Goal: Find specific page/section: Find specific page/section

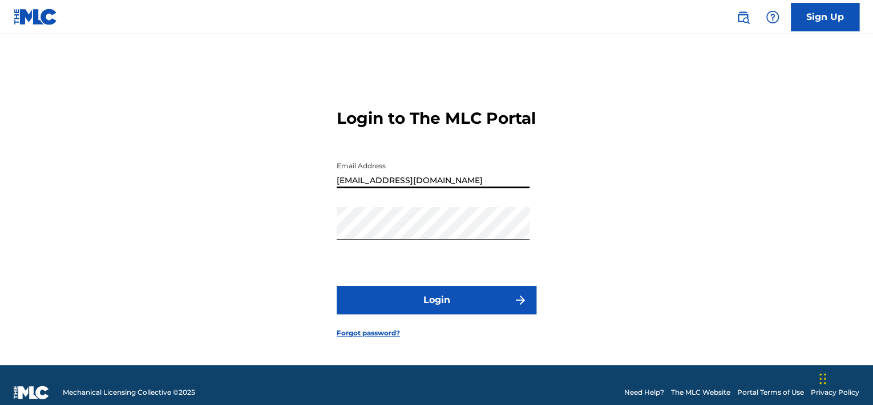
click at [500, 183] on input "[EMAIL_ADDRESS][DOMAIN_NAME]" at bounding box center [433, 172] width 193 height 33
click at [583, 163] on div "Login to The MLC Portal Email Address [EMAIL_ADDRESS][DOMAIN_NAME] Password Log…" at bounding box center [436, 214] width 799 height 302
click at [511, 187] on input "[EMAIL_ADDRESS][DOMAIN_NAME]" at bounding box center [433, 172] width 193 height 33
type input "[EMAIL_ADDRESS][DOMAIN_NAME]"
click at [418, 307] on button "Login" at bounding box center [437, 300] width 200 height 29
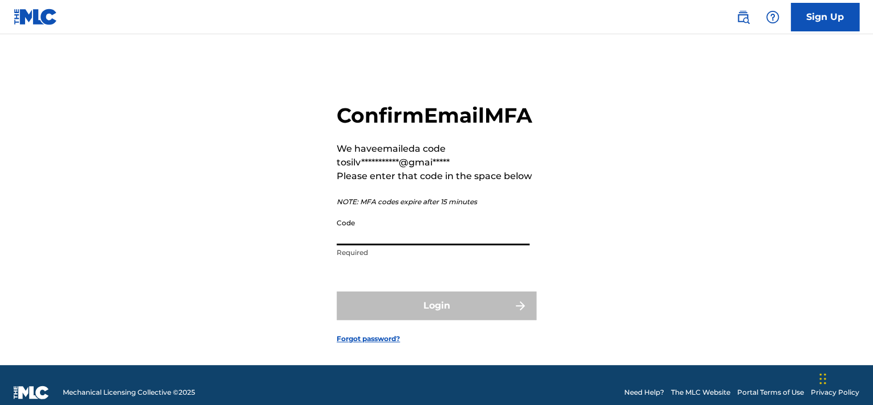
click at [353, 245] on input "Code" at bounding box center [433, 229] width 193 height 33
paste input "118864"
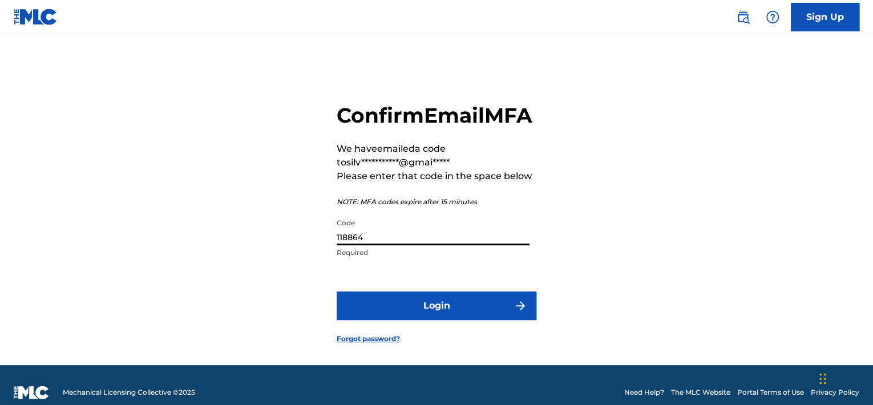
type input "118864"
click at [428, 320] on button "Login" at bounding box center [437, 305] width 200 height 29
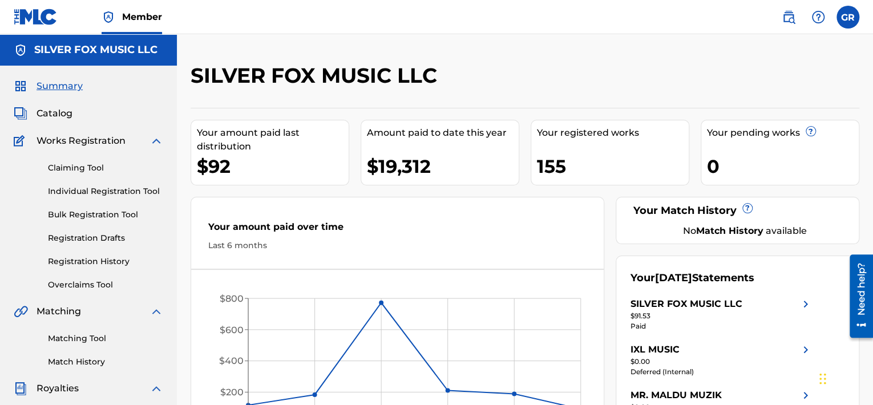
click at [850, 17] on label at bounding box center [847, 17] width 23 height 23
click at [848, 17] on input "GR Gongu [PERSON_NAME] [EMAIL_ADDRESS][DOMAIN_NAME] Notification Preferences Pr…" at bounding box center [848, 17] width 0 height 0
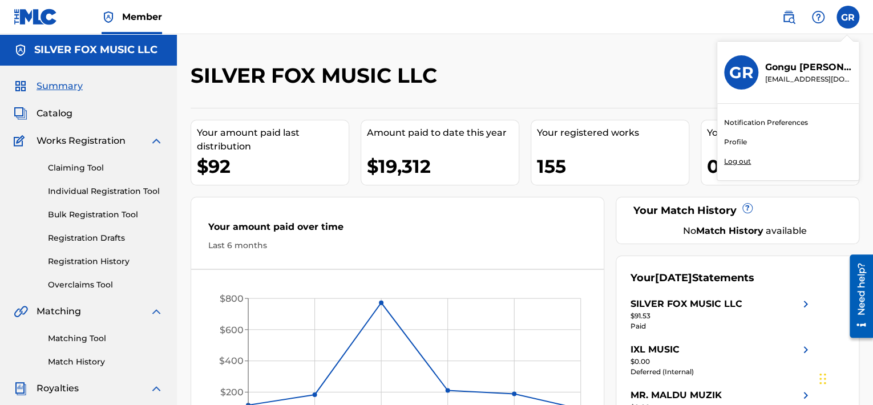
click at [734, 160] on p "Log out" at bounding box center [737, 161] width 27 height 10
click at [848, 17] on input "GR Gongu [PERSON_NAME] [EMAIL_ADDRESS][DOMAIN_NAME] Notification Preferences Pr…" at bounding box center [848, 17] width 0 height 0
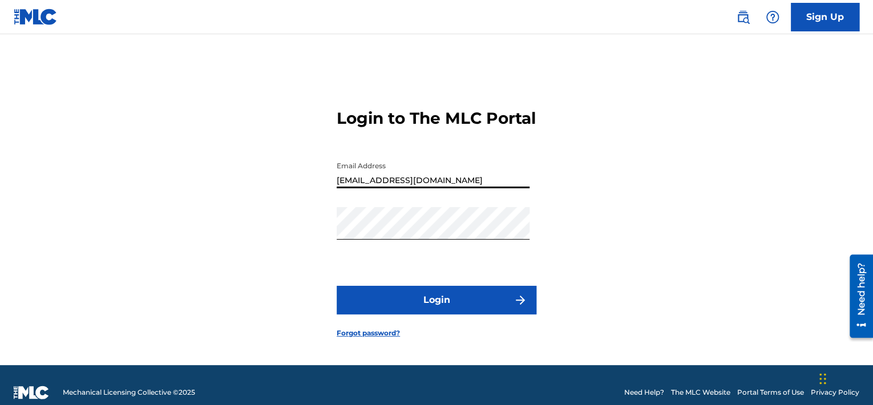
click at [457, 188] on input "[EMAIL_ADDRESS][DOMAIN_NAME]" at bounding box center [433, 172] width 193 height 33
type input "[EMAIL_ADDRESS][DOMAIN_NAME]"
click at [421, 303] on button "Login" at bounding box center [437, 300] width 200 height 29
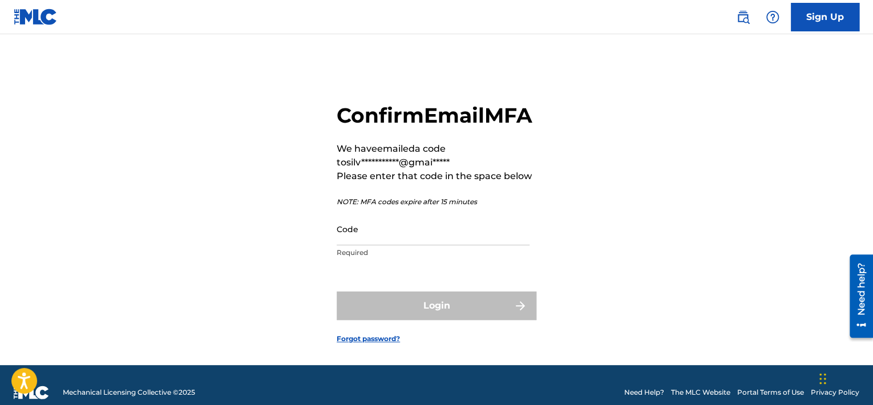
click at [817, 21] on link "Sign Up" at bounding box center [825, 17] width 68 height 29
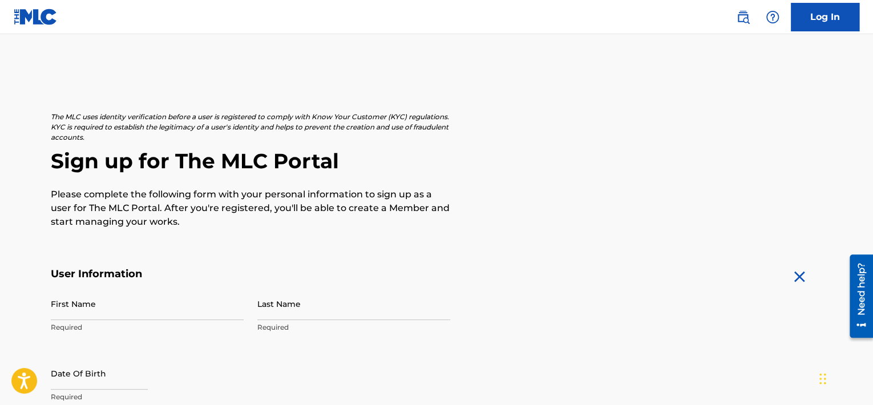
click at [817, 21] on link "Log In" at bounding box center [825, 17] width 68 height 29
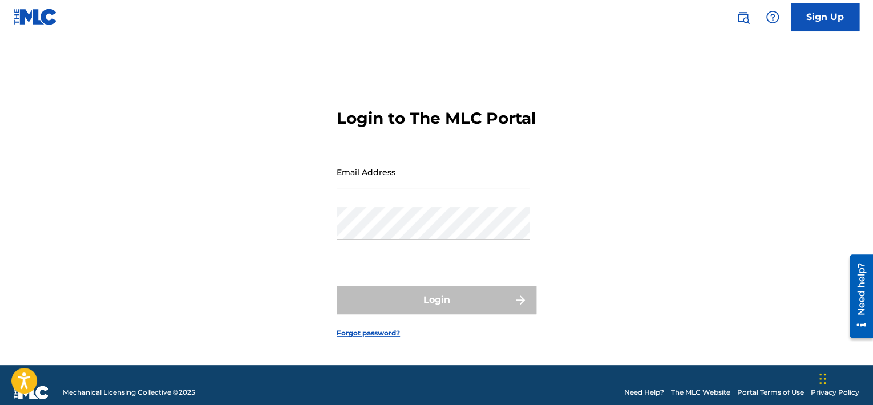
click at [817, 21] on link "Sign Up" at bounding box center [825, 17] width 68 height 29
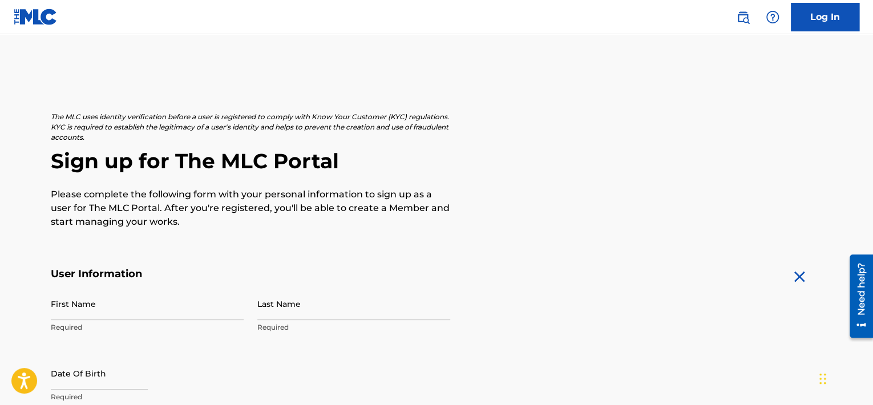
click at [824, 11] on link "Log In" at bounding box center [825, 17] width 68 height 29
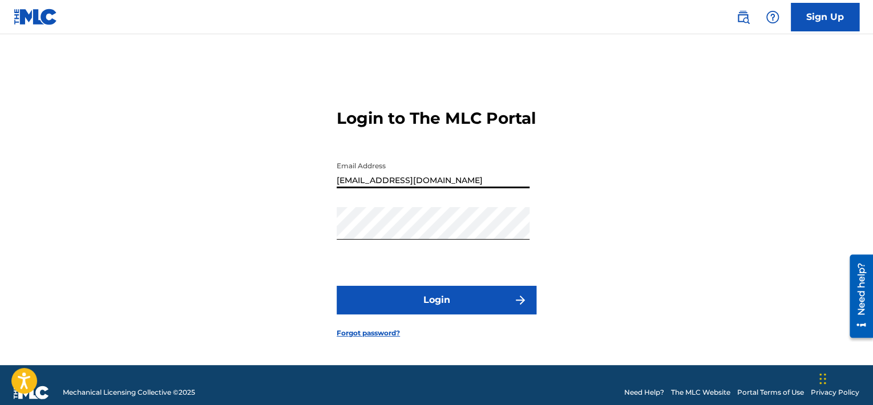
click at [475, 188] on input "[EMAIL_ADDRESS][DOMAIN_NAME]" at bounding box center [433, 172] width 193 height 33
type input "[EMAIL_ADDRESS][DOMAIN_NAME]"
click at [409, 311] on button "Login" at bounding box center [437, 300] width 200 height 29
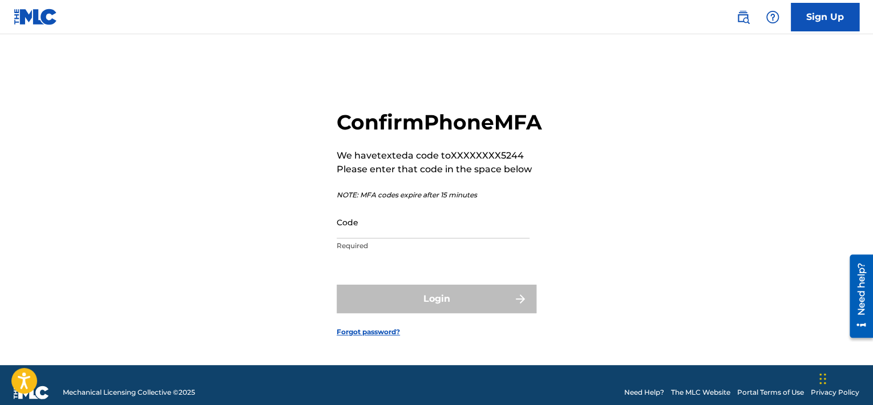
click at [354, 238] on input "Code" at bounding box center [433, 222] width 193 height 33
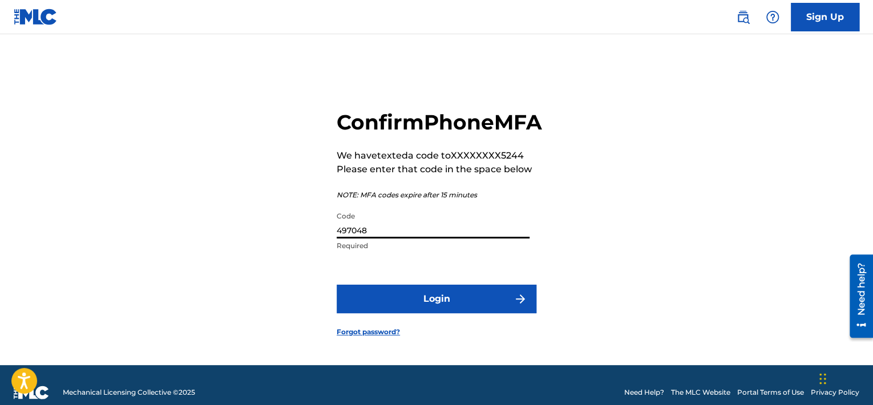
type input "497048"
click at [415, 313] on button "Login" at bounding box center [437, 299] width 200 height 29
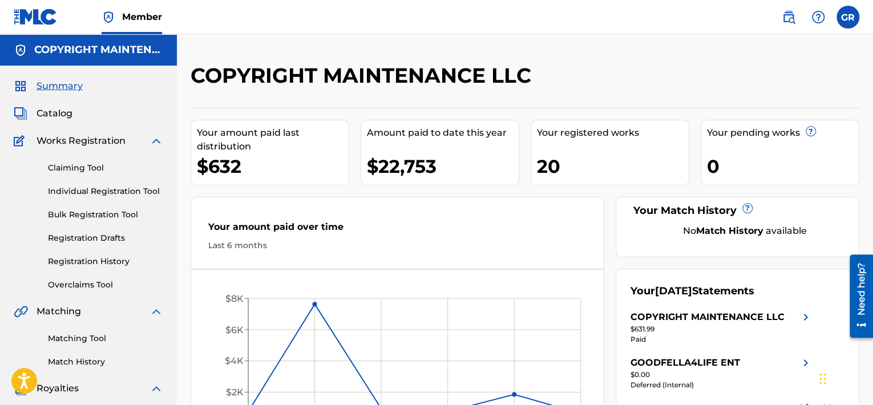
click at [561, 163] on div "20" at bounding box center [613, 166] width 152 height 26
click at [62, 115] on span "Catalog" at bounding box center [55, 114] width 36 height 14
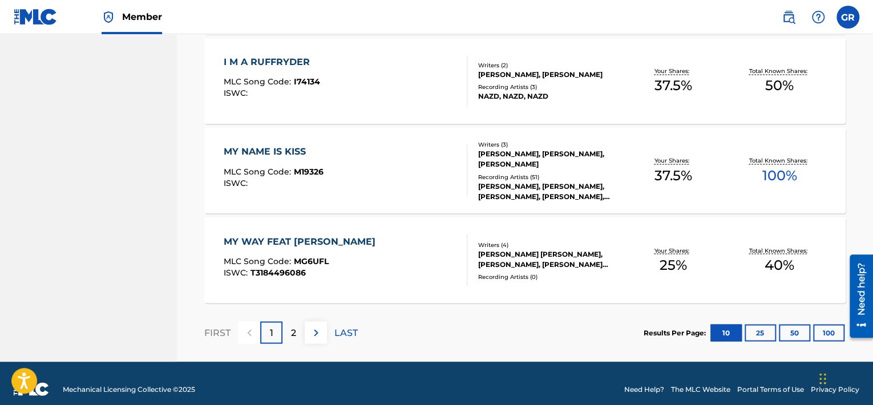
scroll to position [919, 0]
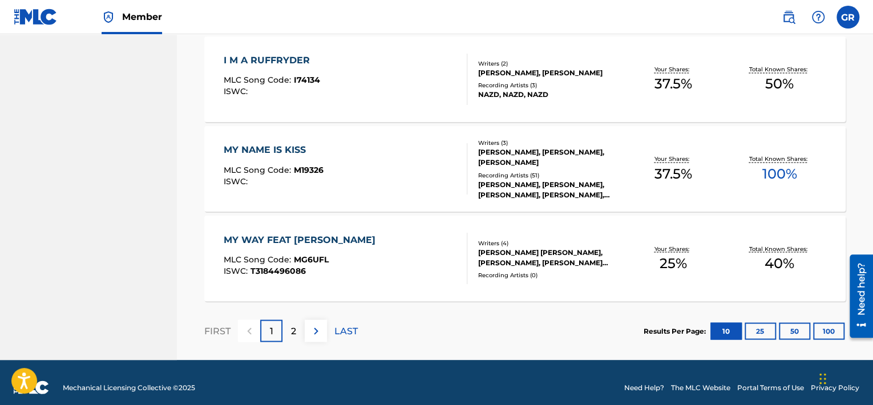
click at [323, 338] on button at bounding box center [316, 330] width 22 height 22
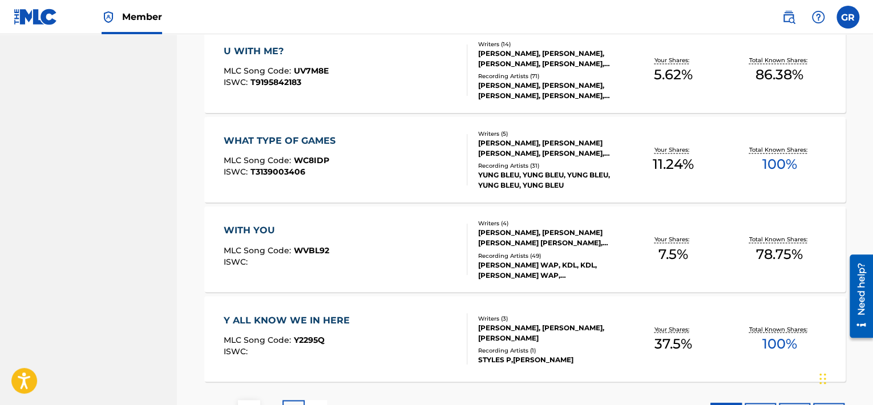
scroll to position [842, 0]
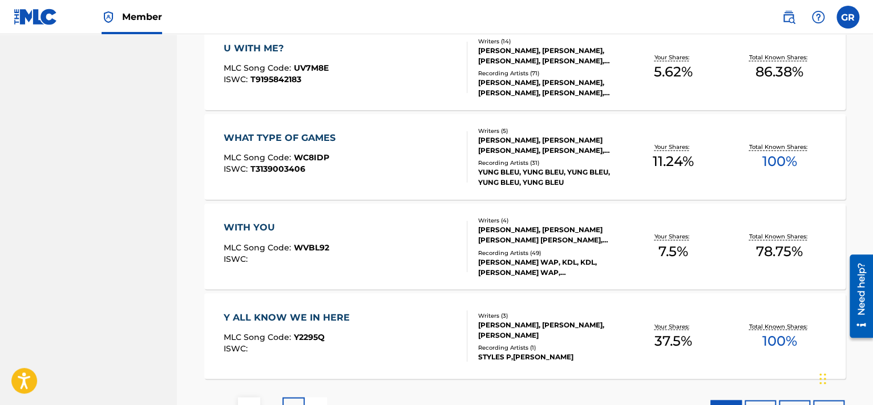
click at [255, 235] on div "WITH YOU MLC Song Code : WVBL92 ISWC :" at bounding box center [277, 246] width 106 height 51
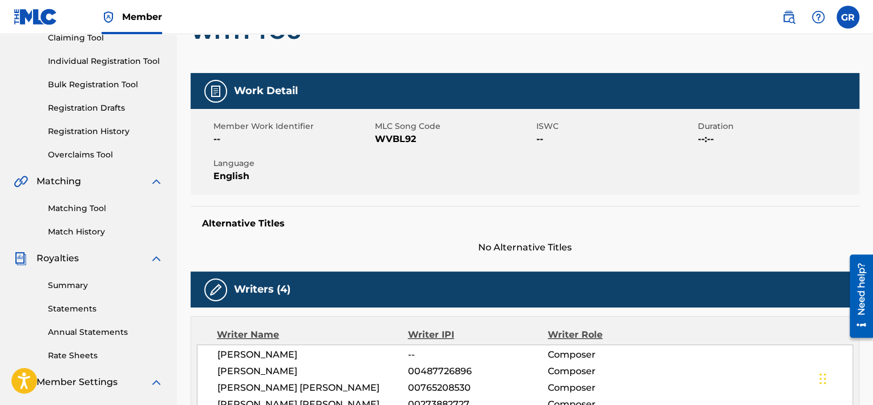
scroll to position [145, 0]
